Goal: Understand process/instructions: Learn how to perform a task or action

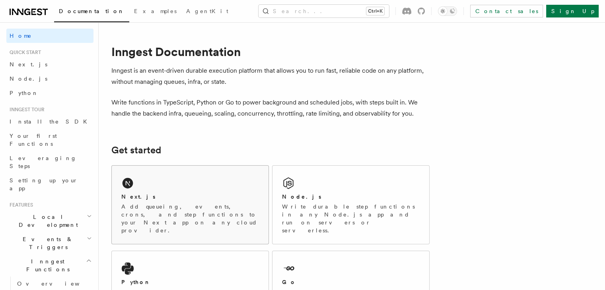
click at [176, 192] on div "Next.js Add queueing, events, crons, and step functions to your Next app on any…" at bounding box center [190, 205] width 157 height 78
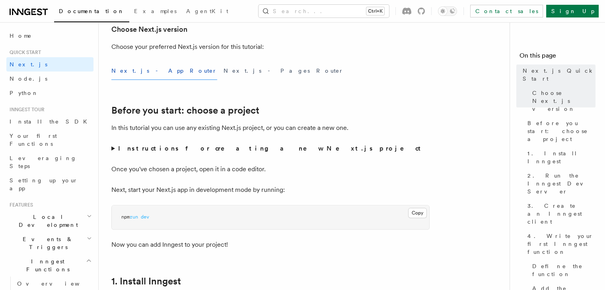
scroll to position [205, 0]
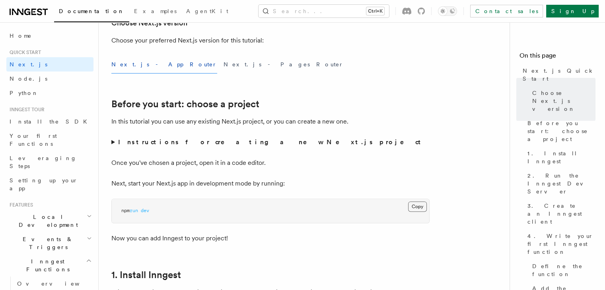
click at [412, 204] on button "Copy Copied" at bounding box center [417, 207] width 19 height 10
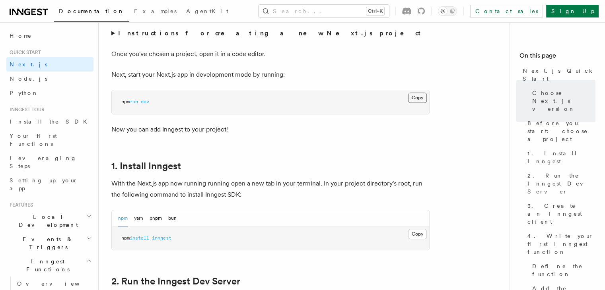
scroll to position [315, 0]
click at [416, 231] on button "Copy Copied" at bounding box center [417, 233] width 19 height 10
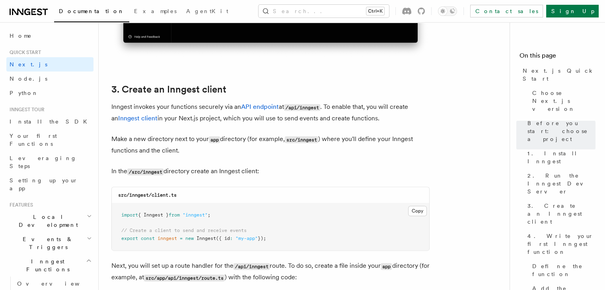
scroll to position [890, 0]
